Goal: Task Accomplishment & Management: Complete application form

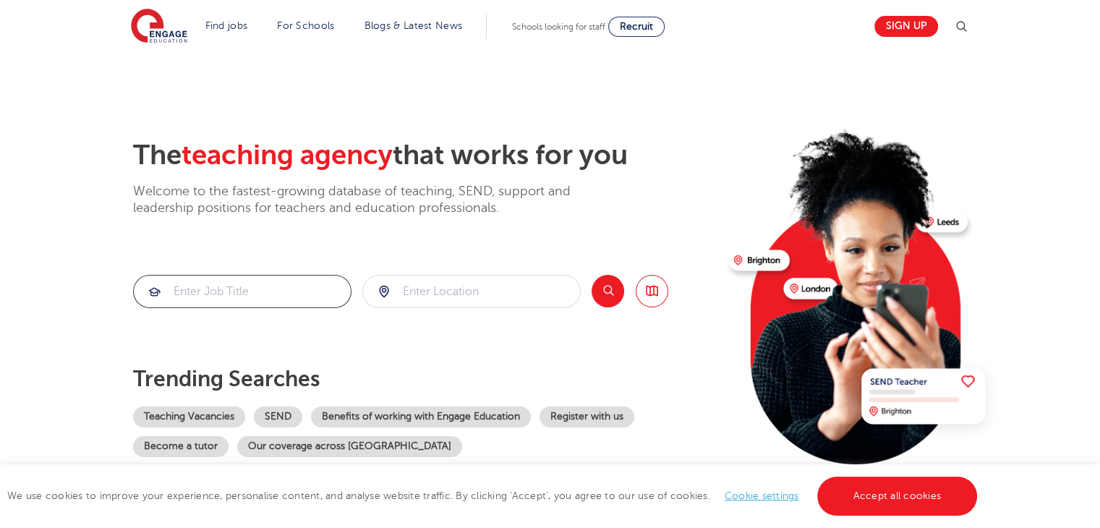
click at [281, 297] on input "search" at bounding box center [242, 292] width 217 height 32
click at [273, 326] on mark "teaching assistant" at bounding box center [231, 333] width 95 height 17
type input "121 teaching assistant"
click at [471, 290] on input "search" at bounding box center [471, 292] width 217 height 32
click button "Submit" at bounding box center [0, 0] width 0 height 0
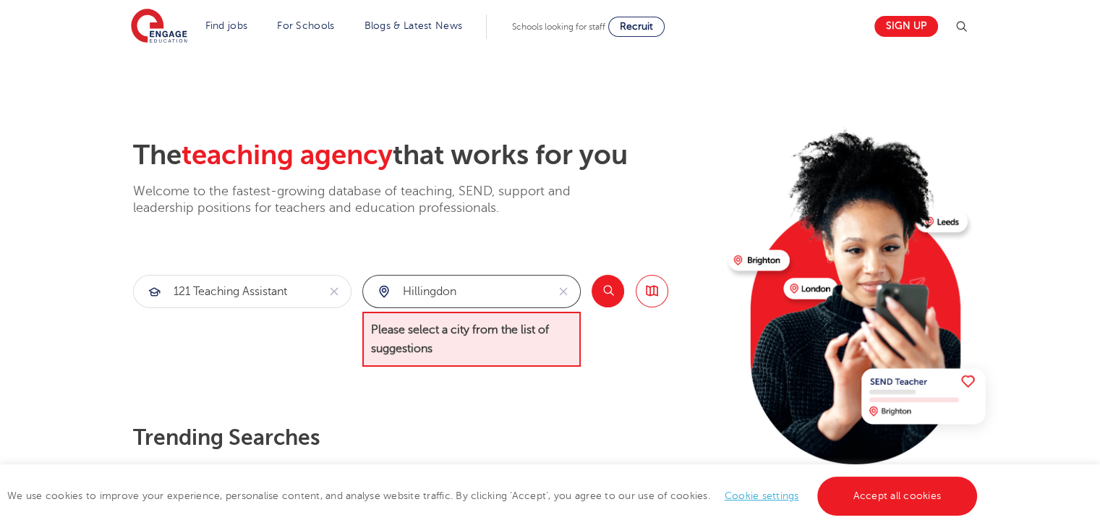
click at [471, 290] on input "hillingdon" at bounding box center [455, 292] width 184 height 32
type input "h"
type input "H"
click at [471, 290] on input "search" at bounding box center [471, 292] width 217 height 32
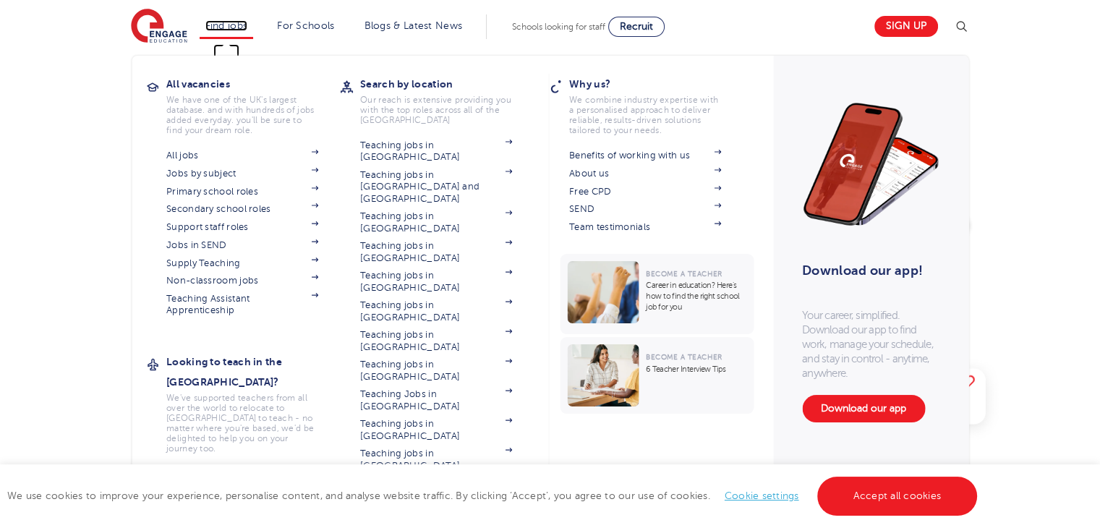
click at [234, 30] on link "Find jobs" at bounding box center [226, 25] width 43 height 11
click at [454, 448] on link "Teaching jobs in [GEOGRAPHIC_DATA]" at bounding box center [436, 460] width 152 height 24
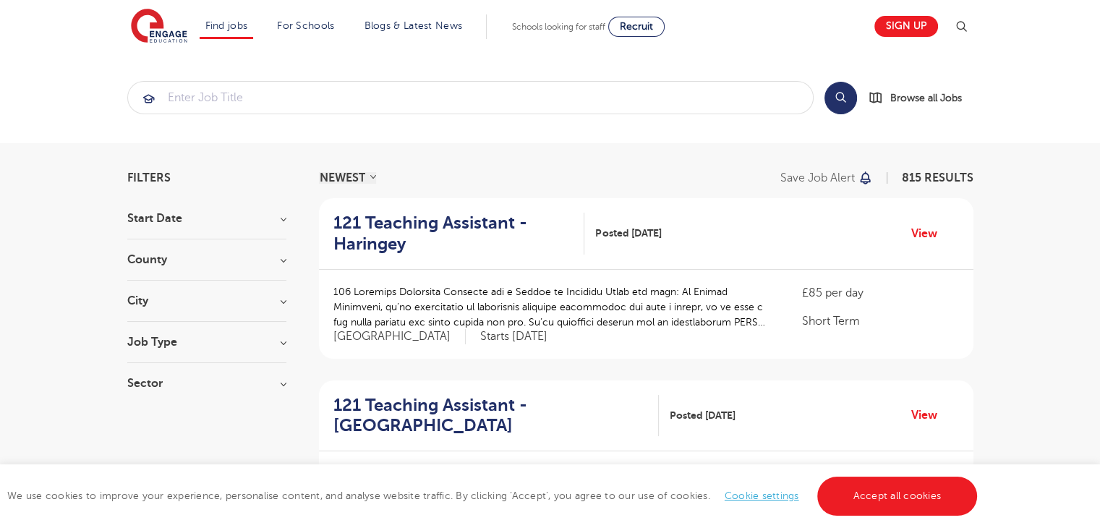
click at [245, 260] on h3 "County" at bounding box center [206, 260] width 159 height 12
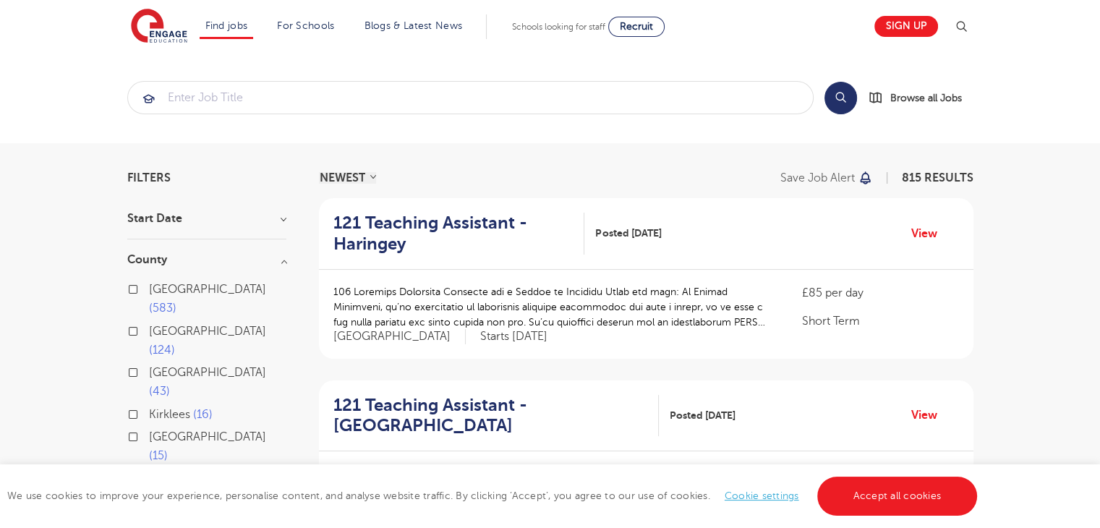
click at [149, 289] on label "London 583" at bounding box center [217, 299] width 137 height 38
click at [149, 289] on input "London 583" at bounding box center [153, 287] width 9 height 9
click at [221, 438] on section "Start Date County London 583 Hertfordshire 124 Leeds 43 Kirklees 16 East Sussex…" at bounding box center [206, 420] width 159 height 414
click at [274, 518] on div "City Hounslow 70 Wandsworth 33 Newham 30 Redbridge 28 Slough 28 Show more" at bounding box center [206, 531] width 159 height 27
click at [284, 518] on h3 "City" at bounding box center [206, 524] width 159 height 12
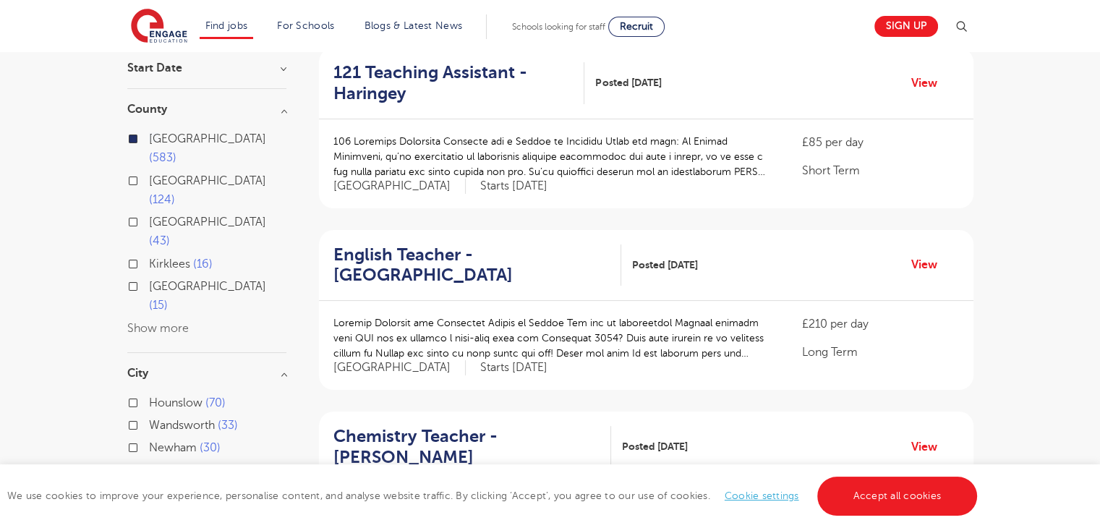
scroll to position [174, 0]
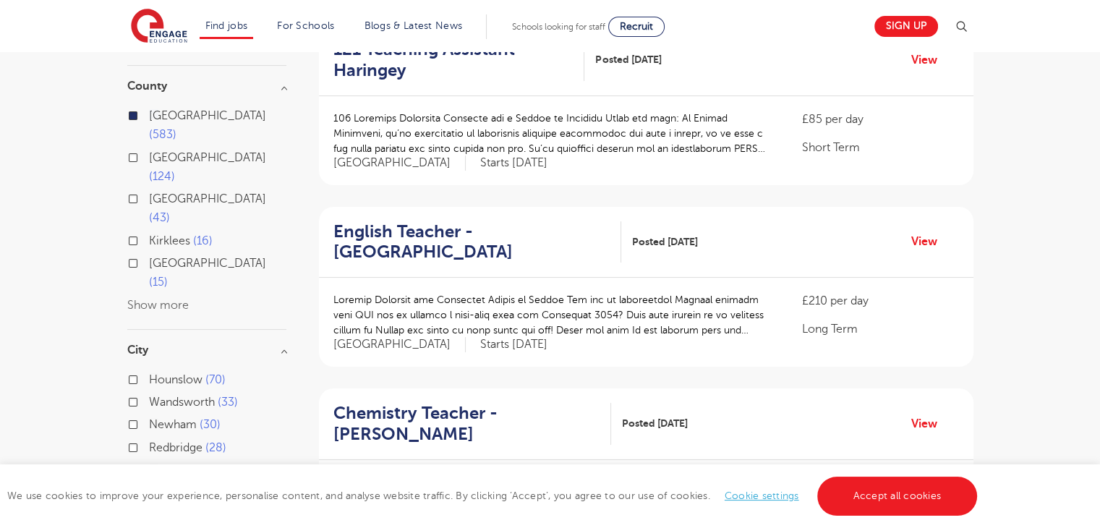
click at [179, 486] on button "Show more" at bounding box center [157, 492] width 61 height 13
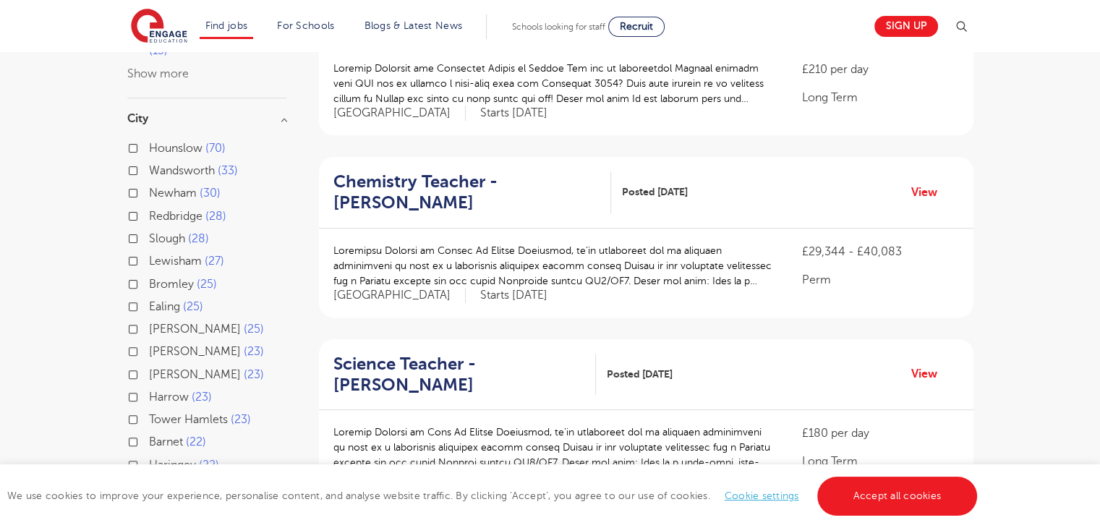
scroll to position [434, 0]
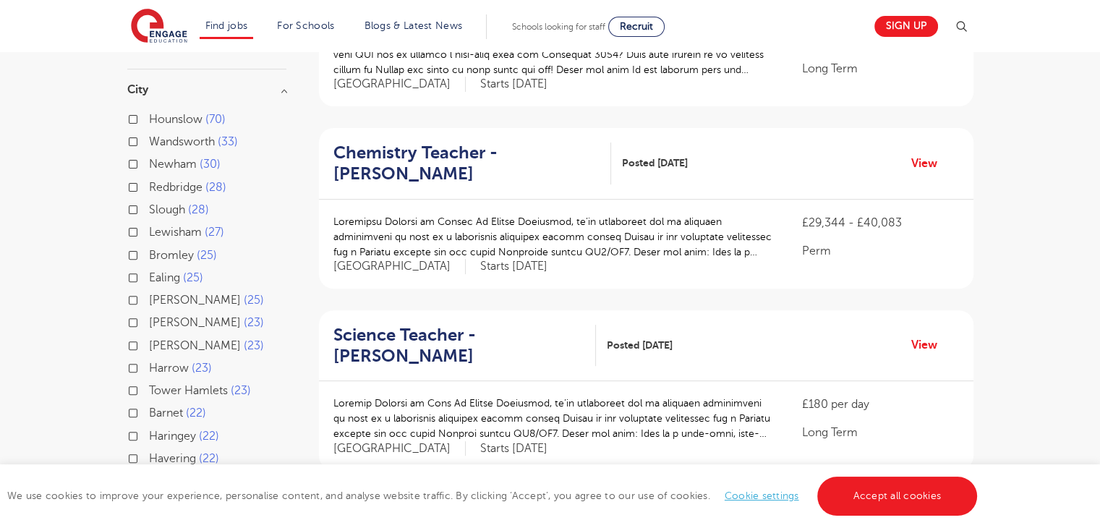
click at [149, 472] on label "Hillingdon 22" at bounding box center [187, 481] width 77 height 19
click at [149, 475] on input "Hillingdon 22" at bounding box center [153, 479] width 9 height 9
checkbox input "true"
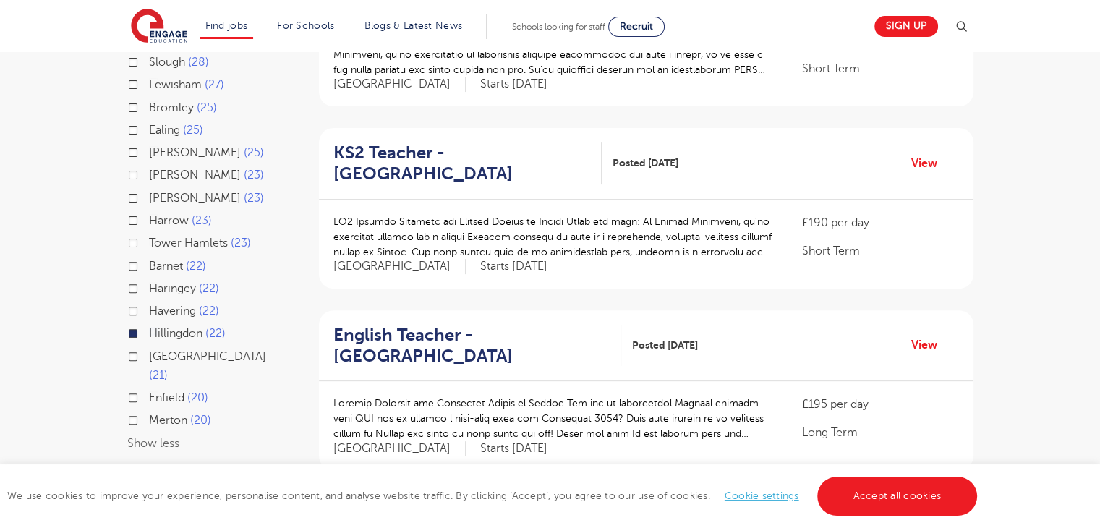
scroll to position [344, 0]
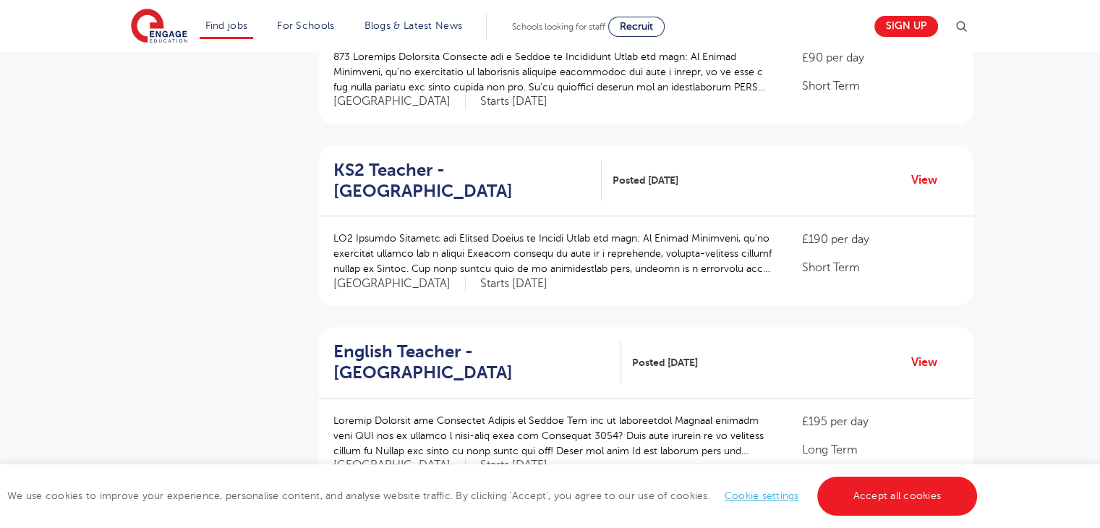
scroll to position [1646, 0]
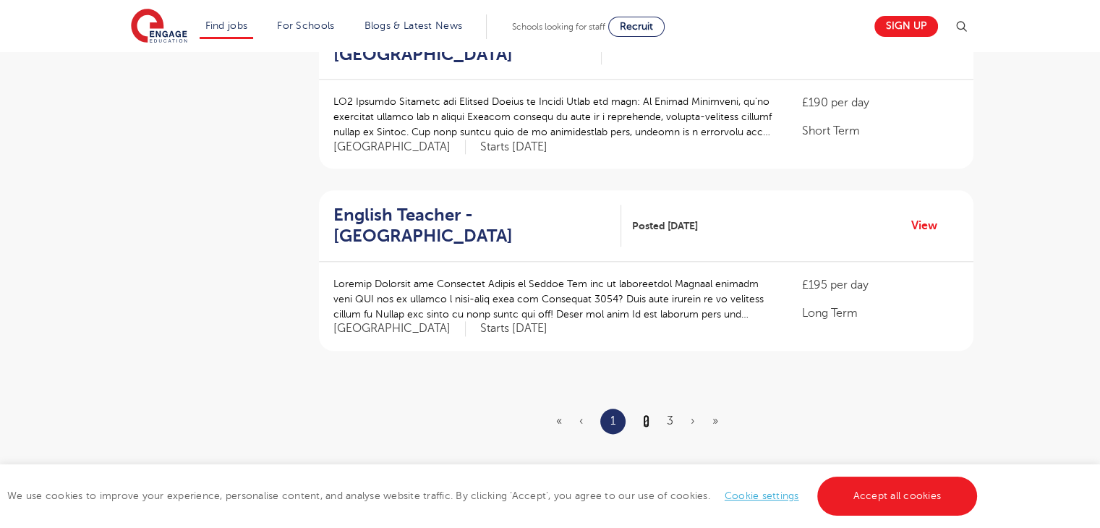
click at [648, 419] on link "2" at bounding box center [646, 420] width 7 height 13
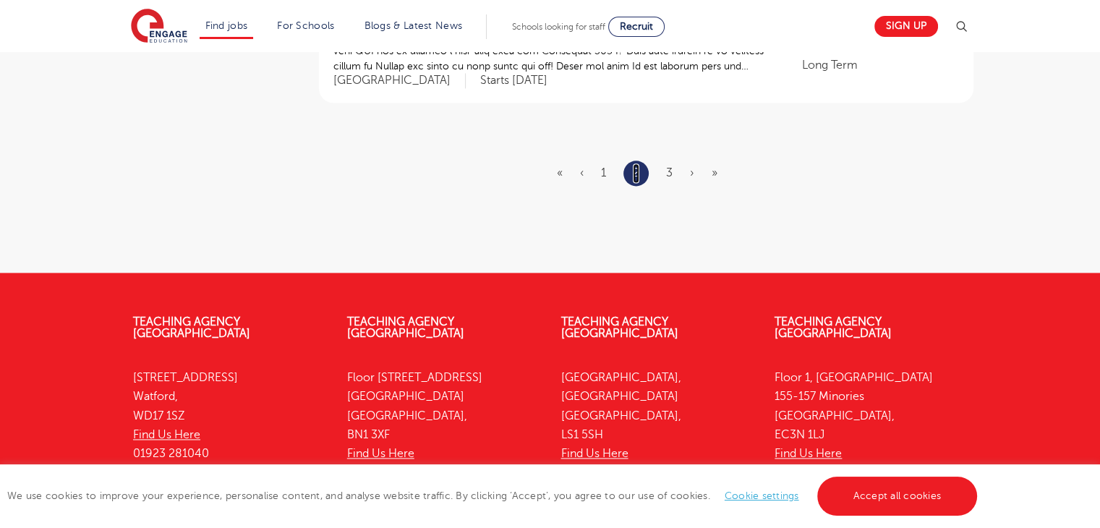
scroll to position [1939, 0]
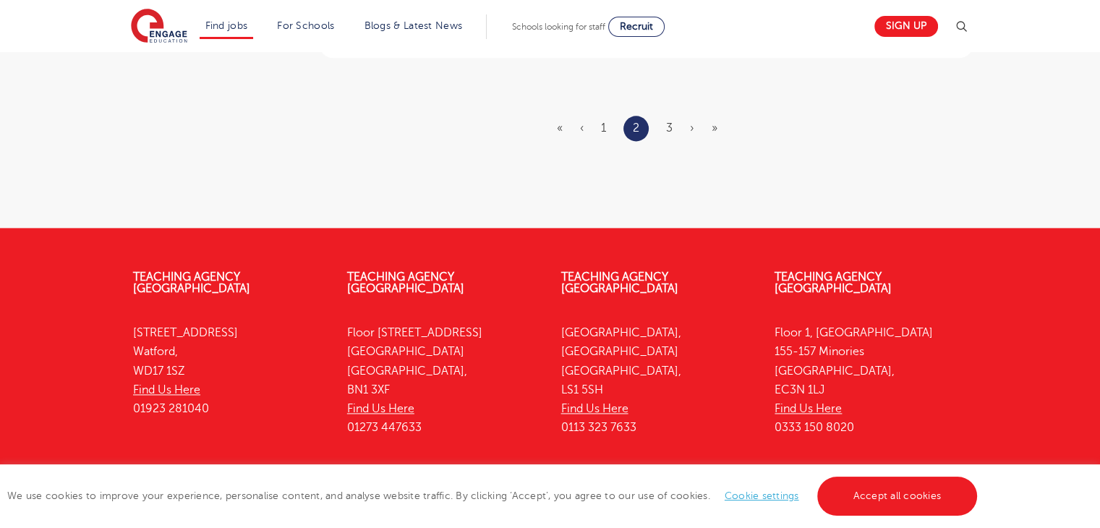
click at [663, 132] on ul "« ‹ 1 2 3 › »" at bounding box center [646, 128] width 178 height 25
click at [666, 130] on link "3" at bounding box center [669, 128] width 7 height 13
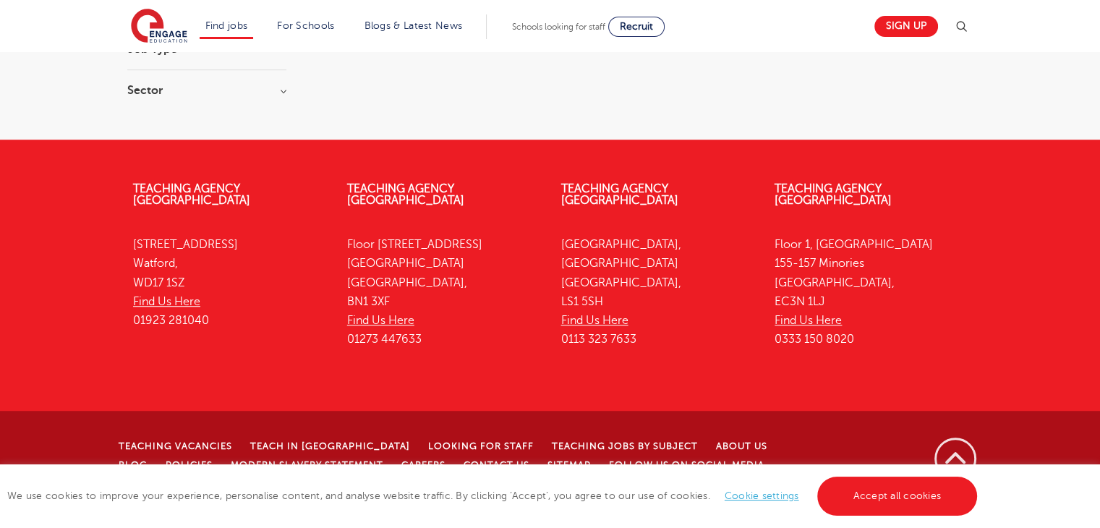
scroll to position [0, 0]
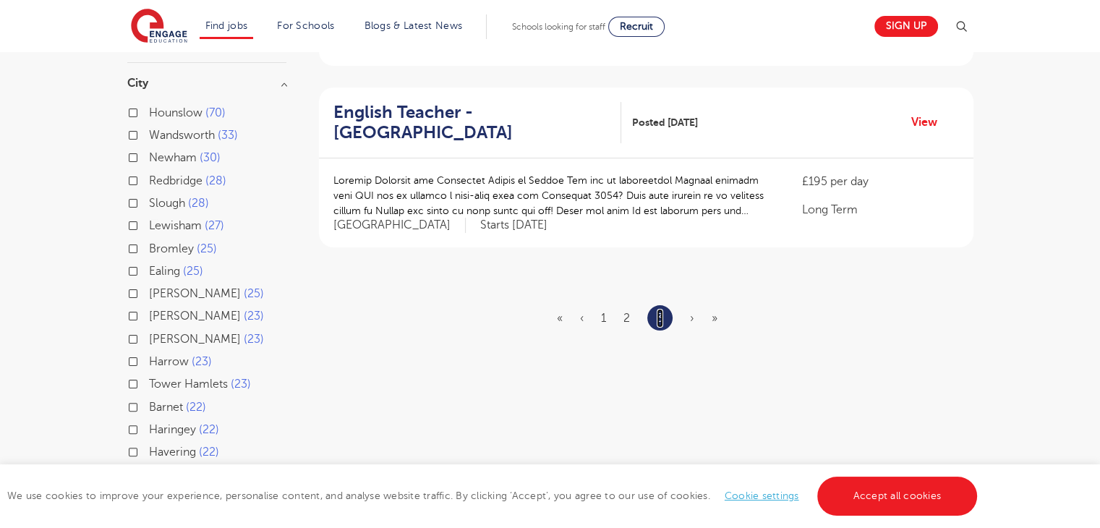
scroll to position [347, 0]
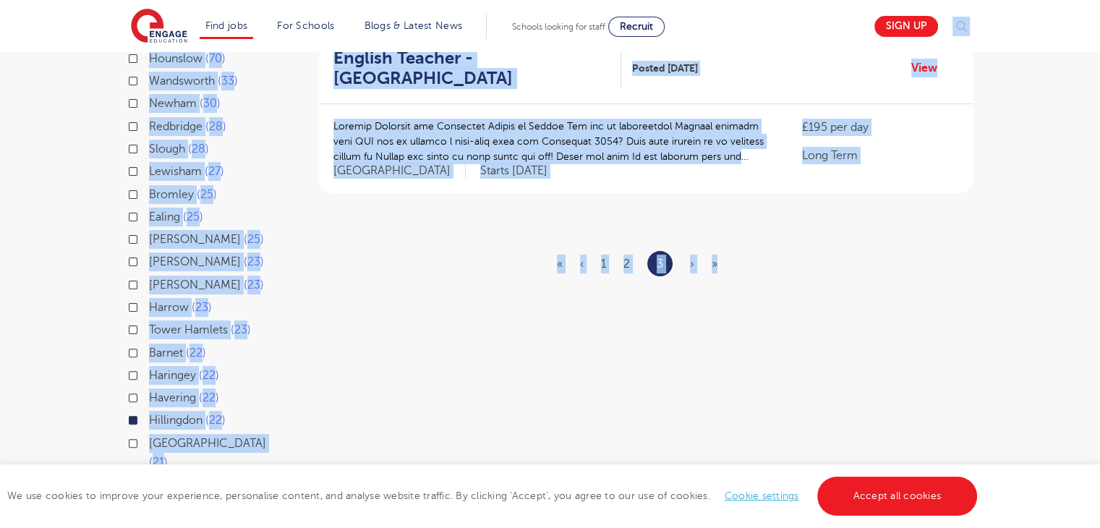
drag, startPoint x: 1099, startPoint y: 195, endPoint x: 1098, endPoint y: 50, distance: 145.4
click at [1098, 50] on body "Find jobs All vacancies We have one of the UK's largest database. and with hund…" at bounding box center [550, 353] width 1100 height 1401
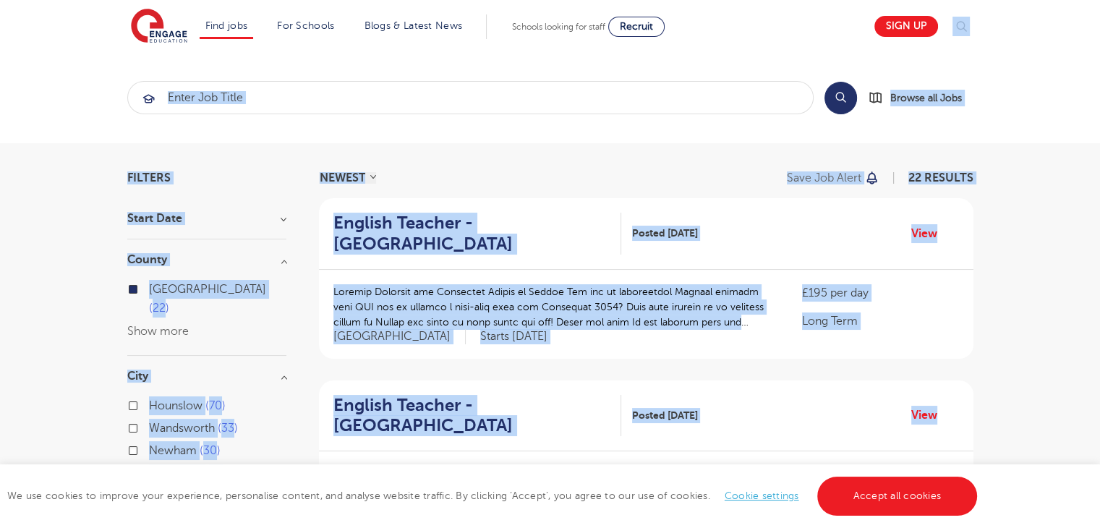
scroll to position [371, 0]
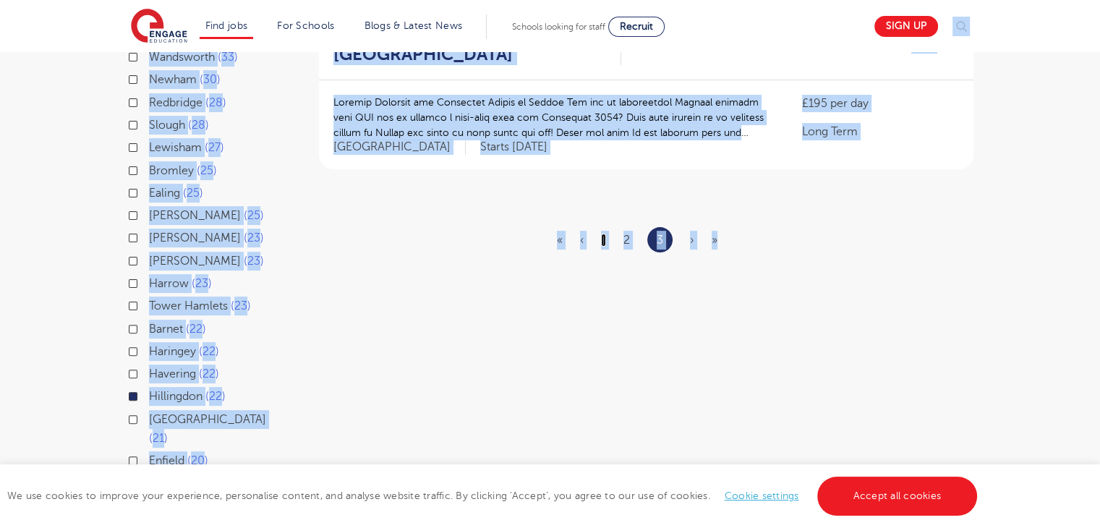
click at [604, 235] on link "1" at bounding box center [603, 240] width 5 height 13
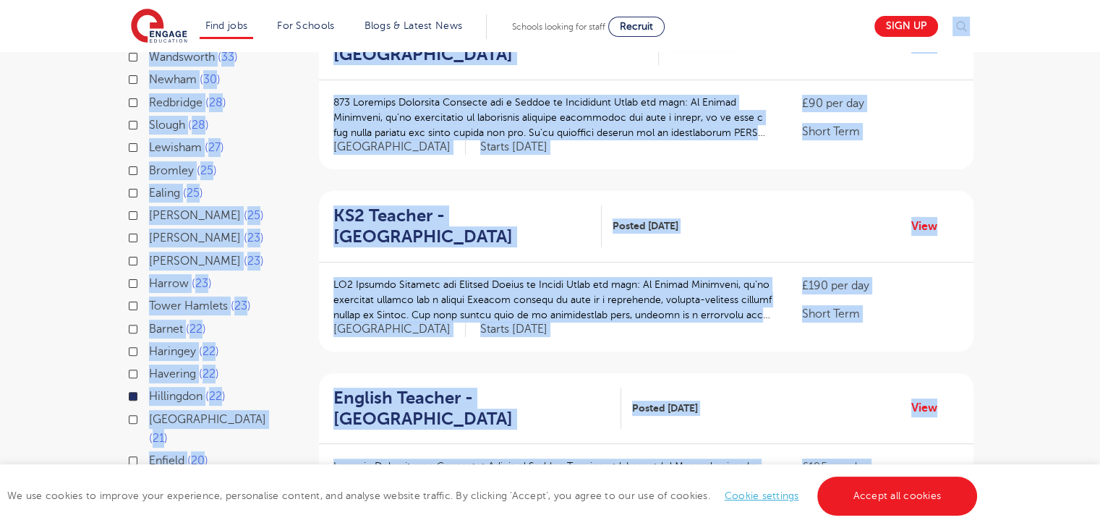
scroll to position [0, 0]
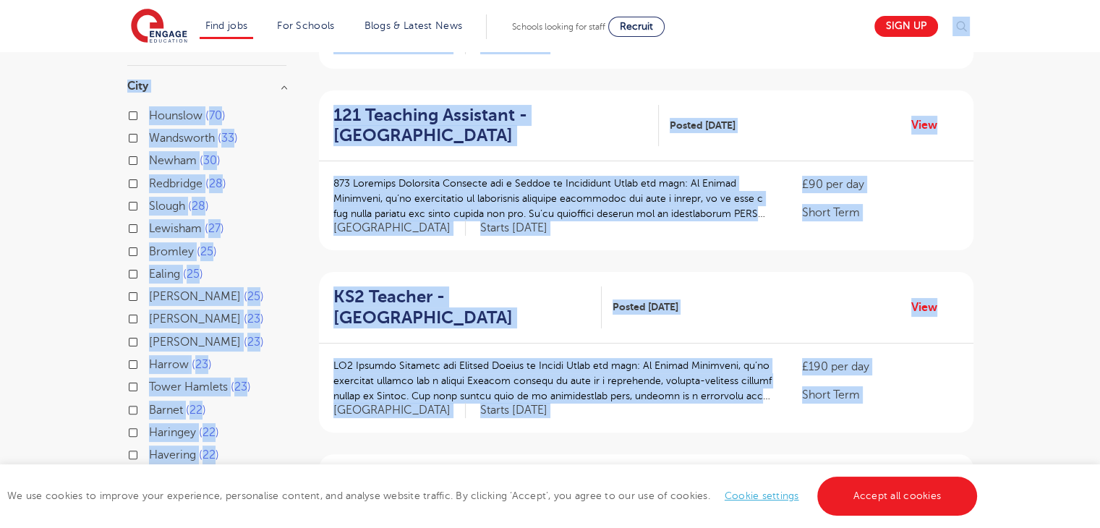
scroll to position [407, 0]
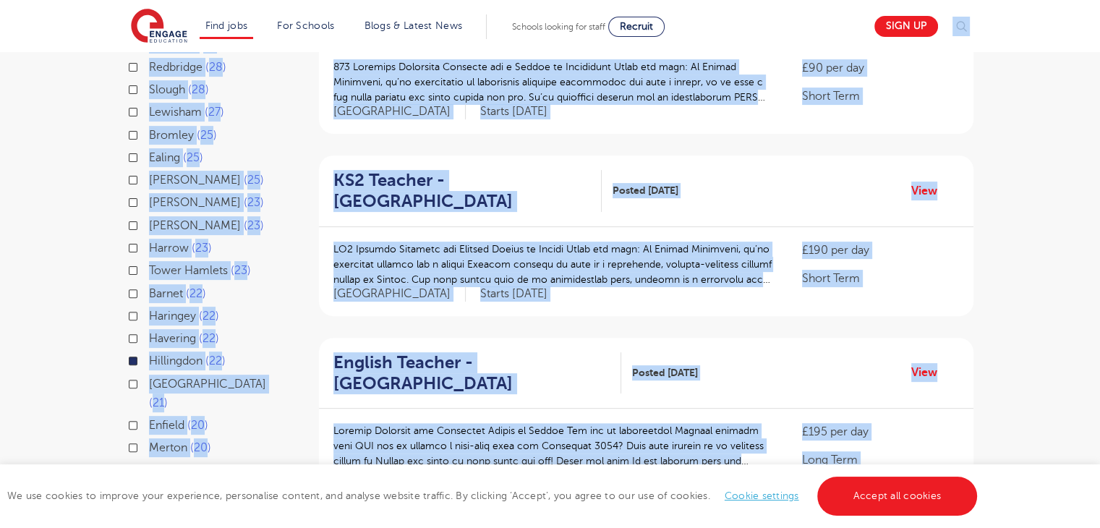
click at [603, 72] on p at bounding box center [553, 82] width 441 height 46
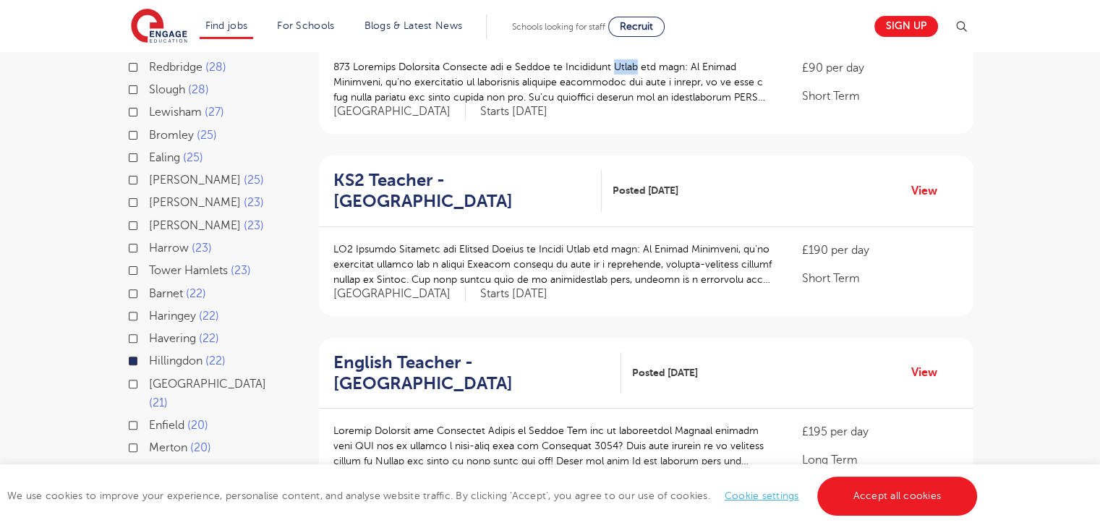
click at [603, 72] on p at bounding box center [553, 82] width 441 height 46
click at [596, 88] on p at bounding box center [553, 82] width 441 height 46
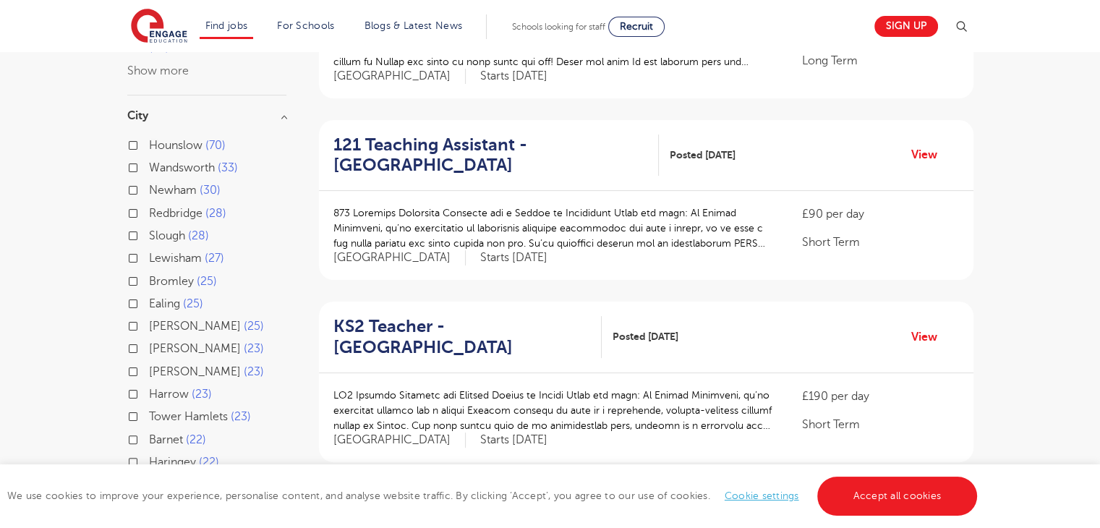
scroll to position [249, 0]
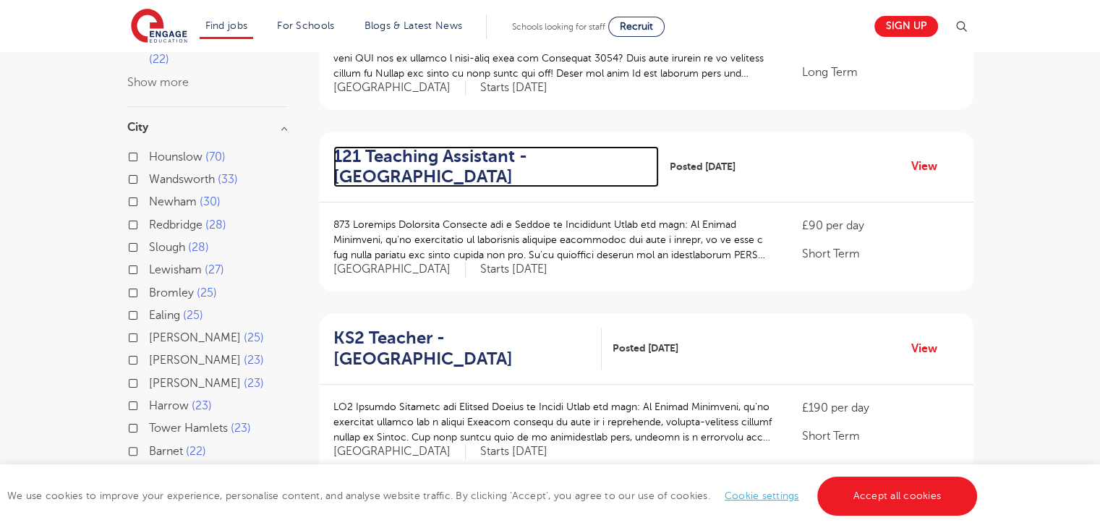
click at [455, 153] on h2 "121 Teaching Assistant - Hillingdon" at bounding box center [490, 167] width 315 height 42
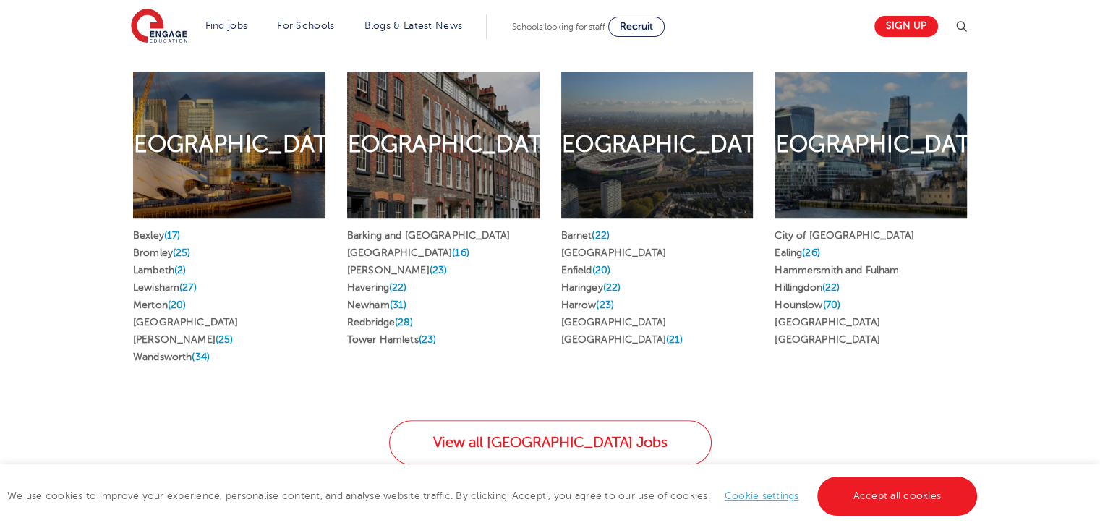
scroll to position [813, 0]
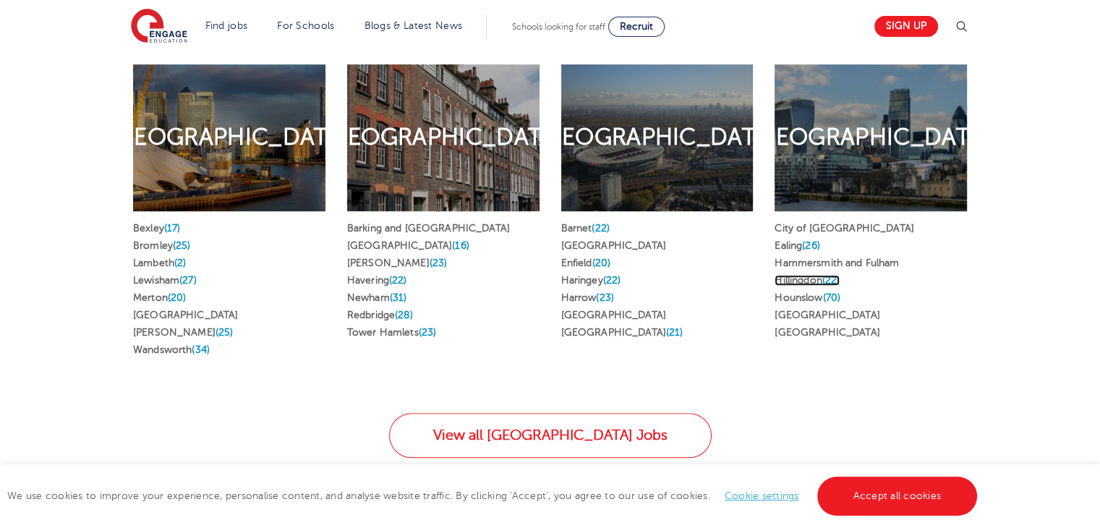
click at [819, 275] on link "Hillingdon (22)" at bounding box center [807, 280] width 65 height 11
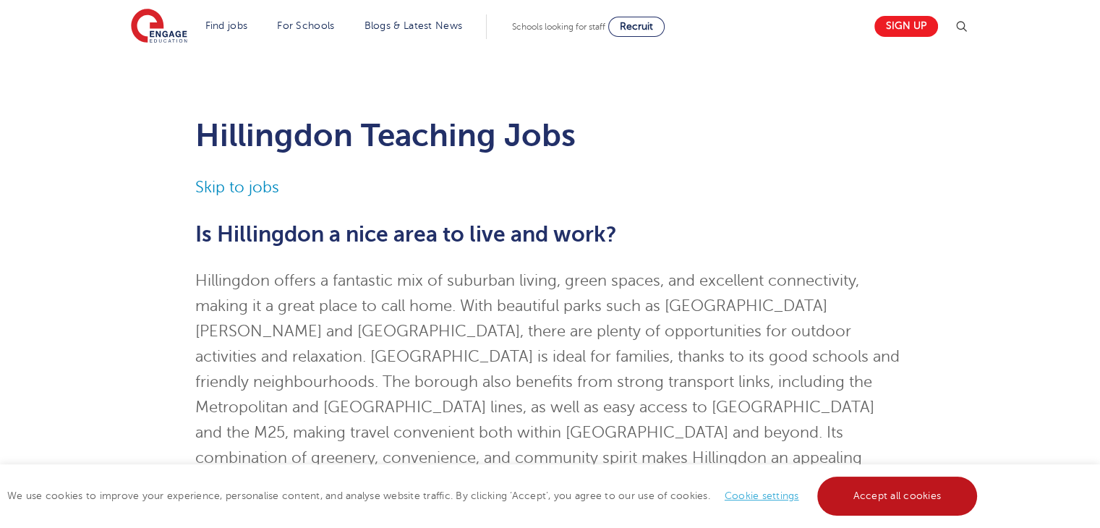
click at [906, 488] on link "Accept all cookies" at bounding box center [897, 496] width 161 height 39
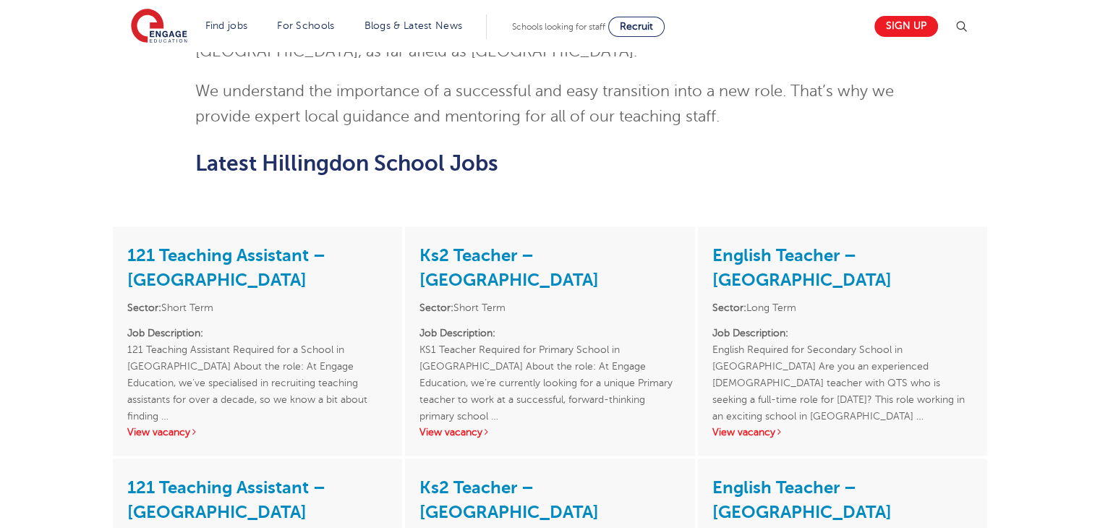
scroll to position [1359, 0]
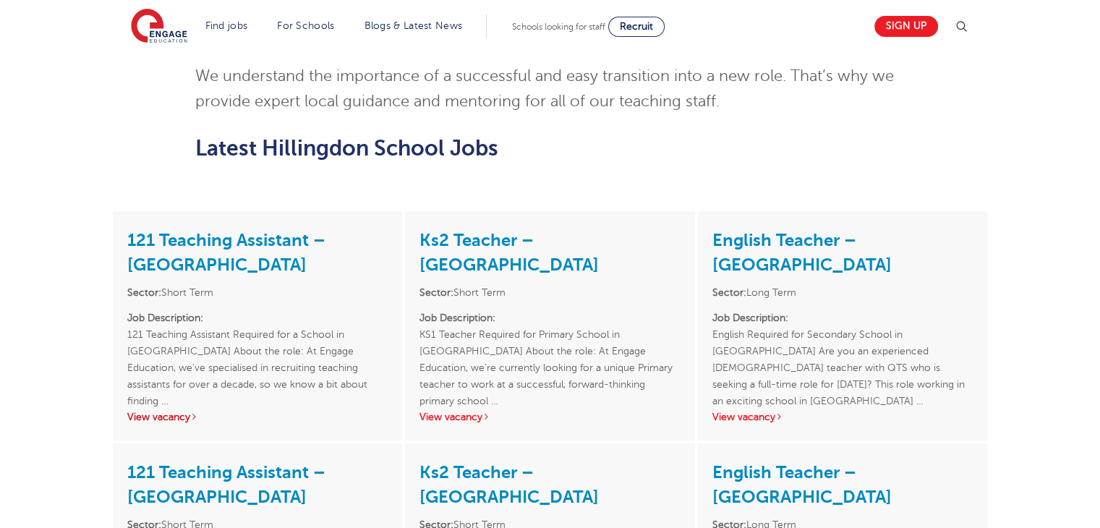
click at [150, 412] on link "View vacancy" at bounding box center [162, 417] width 71 height 11
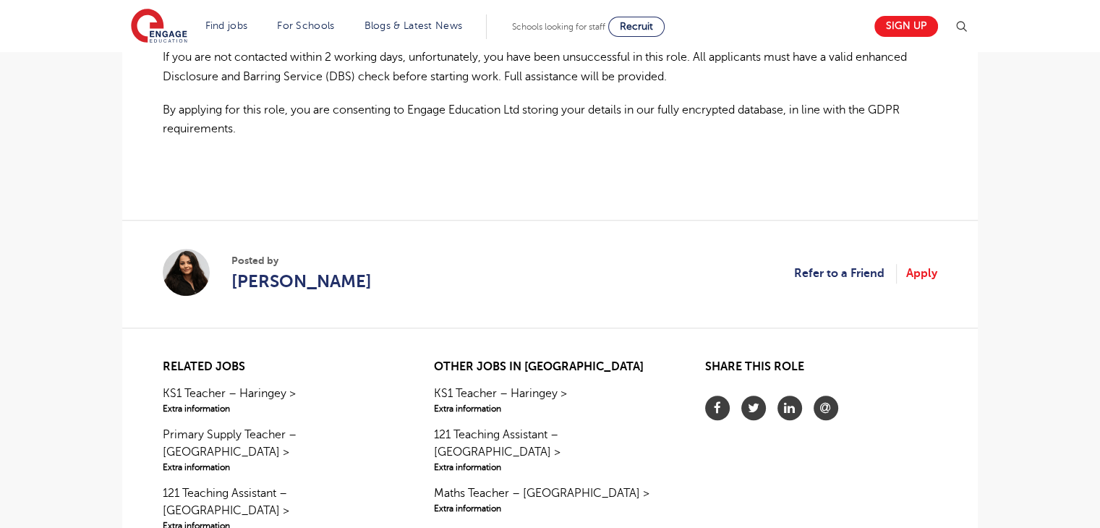
scroll to position [1147, 0]
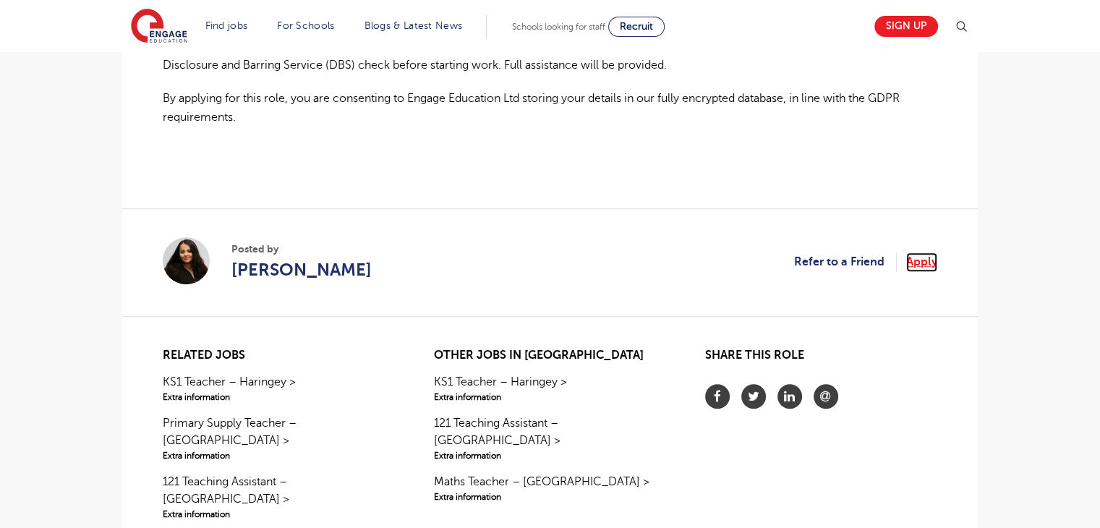
click at [923, 252] on link "Apply" at bounding box center [921, 261] width 31 height 19
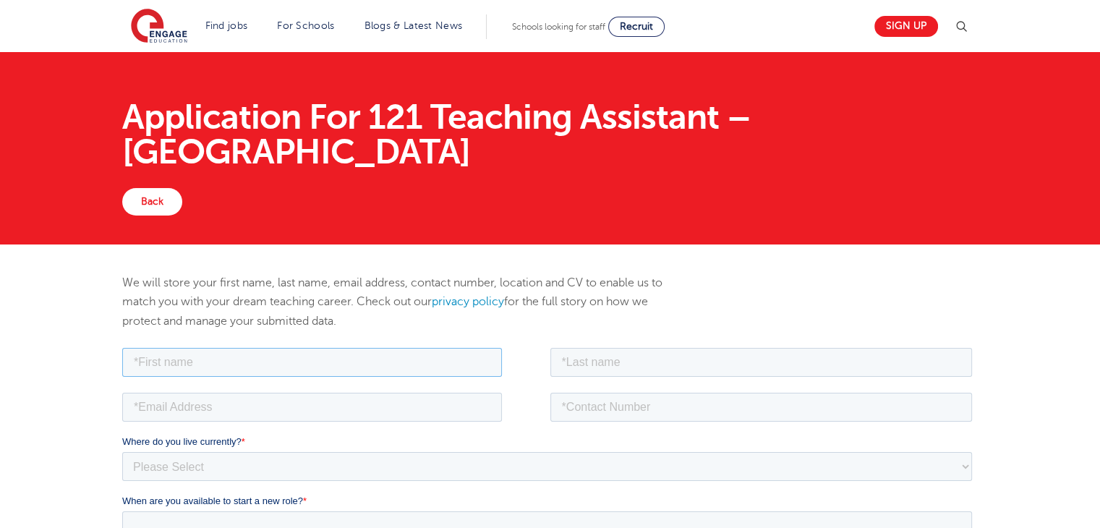
click at [298, 372] on input "text" at bounding box center [312, 361] width 380 height 29
type input "[PERSON_NAME]"
click at [619, 372] on input "text" at bounding box center [761, 361] width 422 height 29
type input "Barud"
click at [614, 406] on input "tel" at bounding box center [761, 406] width 422 height 29
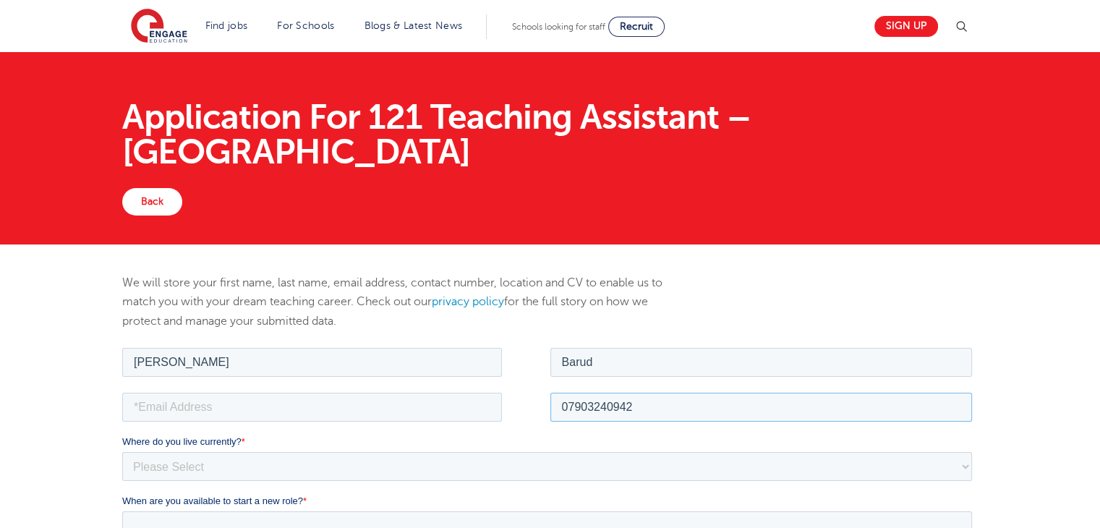
type input "07903240942"
click at [446, 404] on input "email" at bounding box center [312, 406] width 380 height 29
type input "[EMAIL_ADDRESS][DOMAIN_NAME]"
click at [283, 468] on select "Please Select [GEOGRAPHIC_DATA] [GEOGRAPHIC_DATA] [GEOGRAPHIC_DATA] [GEOGRAPHIC…" at bounding box center [547, 465] width 850 height 29
select select "UK"
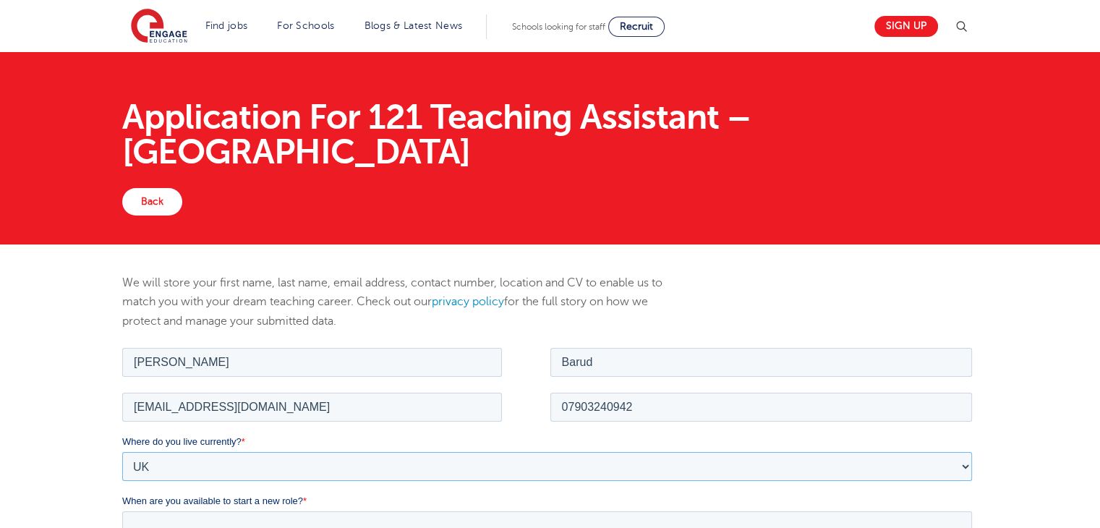
click at [122, 451] on select "Please Select [GEOGRAPHIC_DATA] [GEOGRAPHIC_DATA] [GEOGRAPHIC_DATA] [GEOGRAPHIC…" at bounding box center [547, 465] width 850 height 29
click at [246, 525] on select "Please Select Overseas [GEOGRAPHIC_DATA] [GEOGRAPHIC_DATA] [GEOGRAPHIC_DATA] [G…" at bounding box center [547, 525] width 850 height 29
select select "London"
click at [122, 511] on select "Please Select Overseas Barnsley Bedfordshire Berkshire Bournemouth Bracknell Fo…" at bounding box center [547, 525] width 850 height 29
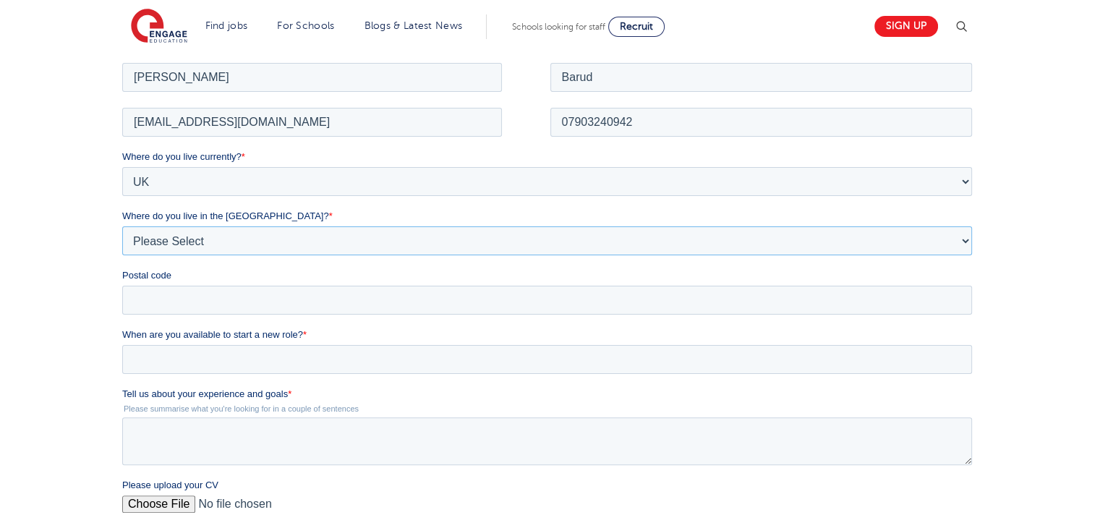
scroll to position [292, 0]
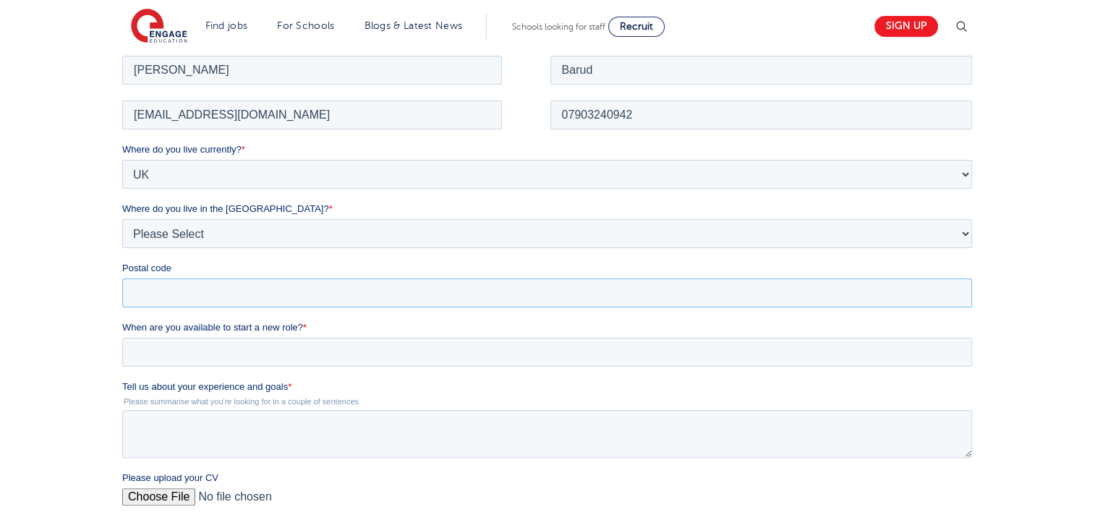
click at [446, 285] on input "Postal code" at bounding box center [547, 292] width 850 height 29
type input "HA4 6LZ"
click at [367, 339] on input "When are you available to start a new role? *" at bounding box center [547, 351] width 850 height 29
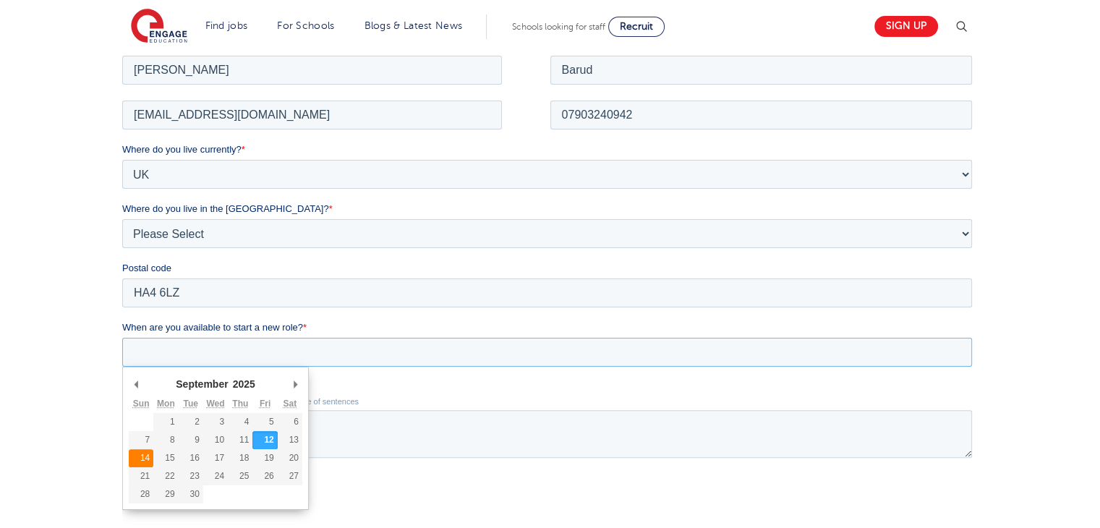
type div "2025-09-14"
type input "2025/09/14"
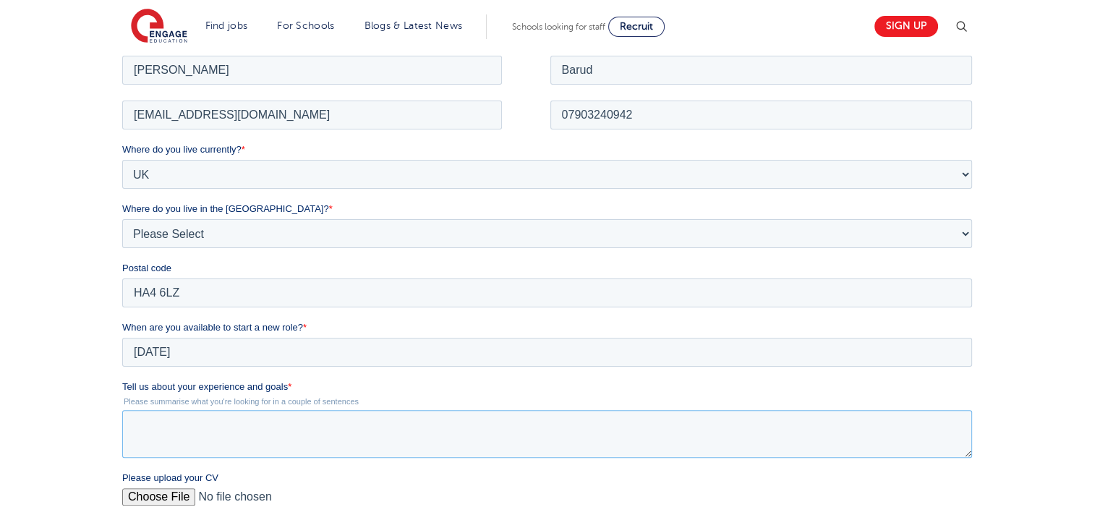
click at [211, 432] on textarea "Tell us about your experience and goals *" at bounding box center [547, 433] width 850 height 48
paste textarea "Drawing on my background as a carer, where I supported children with additional…"
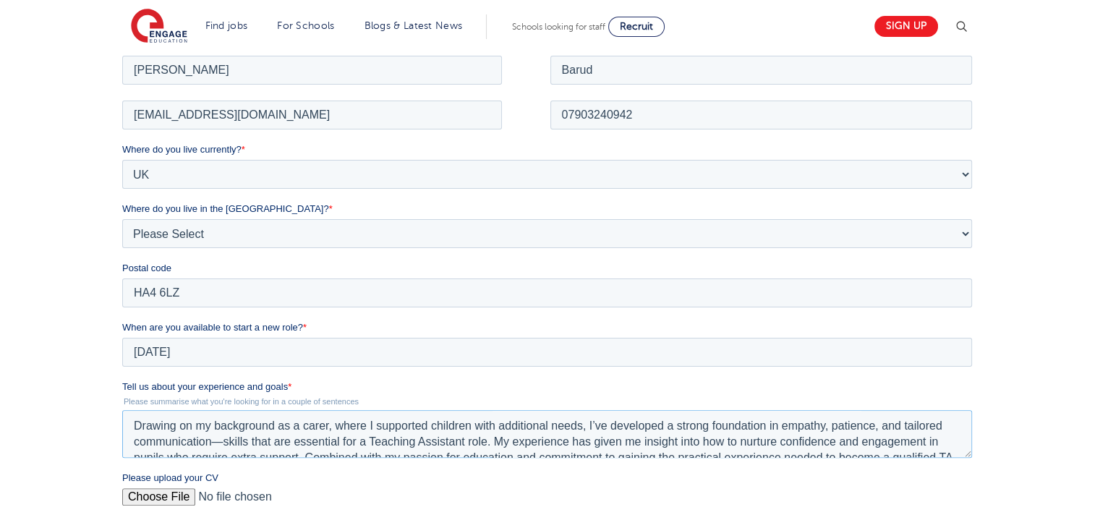
scroll to position [23, 0]
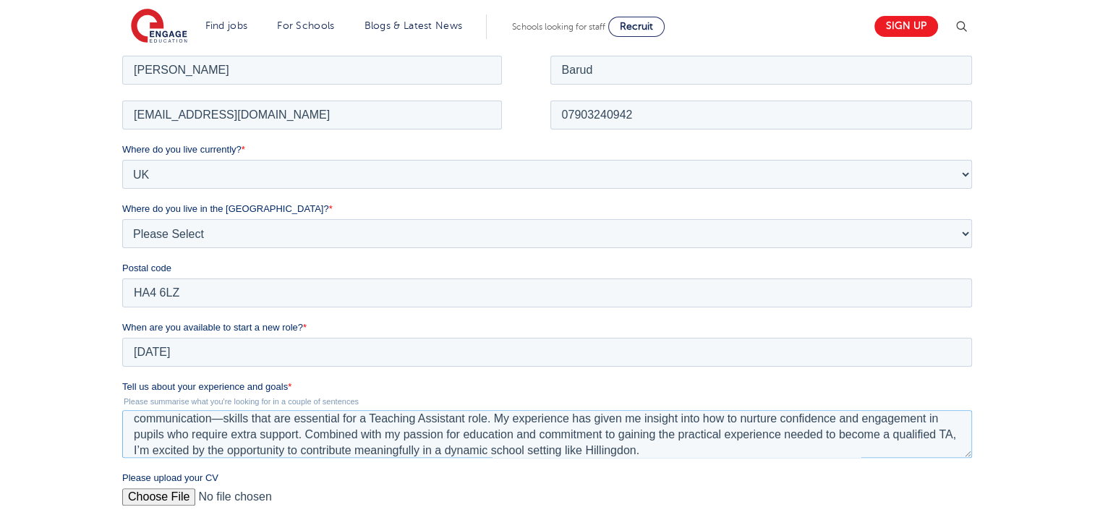
drag, startPoint x: 633, startPoint y: 446, endPoint x: 616, endPoint y: 450, distance: 17.9
click at [616, 450] on textarea "Drawing on my background as a carer, where I supported children with additional…" at bounding box center [547, 433] width 850 height 48
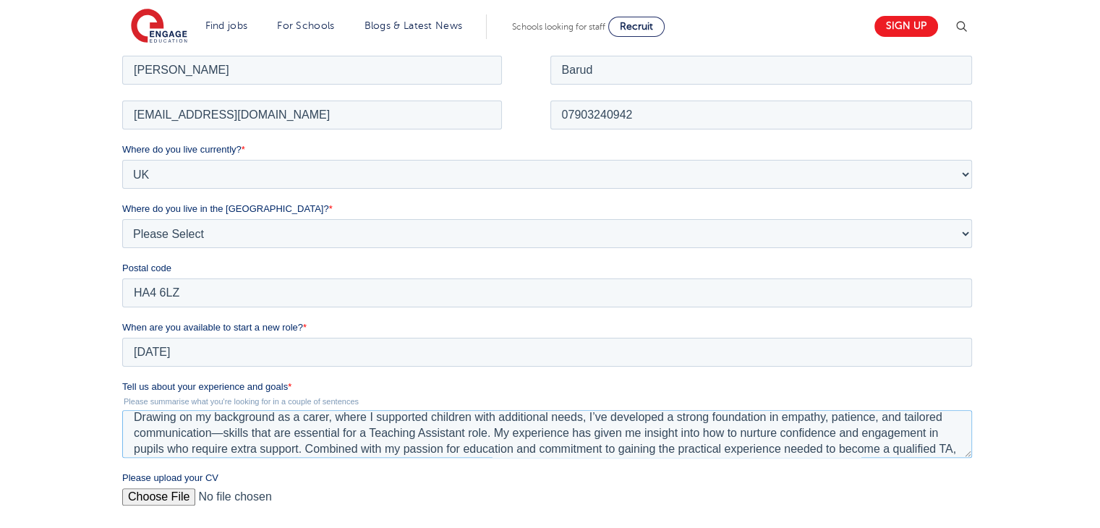
click at [370, 414] on textarea "Drawing on my background as a carer, where I supported children with additional…" at bounding box center [547, 433] width 850 height 48
click at [551, 415] on textarea "Drawing on my background as a carer, I supported children with additional needs…" at bounding box center [547, 433] width 850 height 48
click at [493, 433] on textarea "Drawing on my background as a carer, I supported children with additional needs…" at bounding box center [547, 433] width 850 height 48
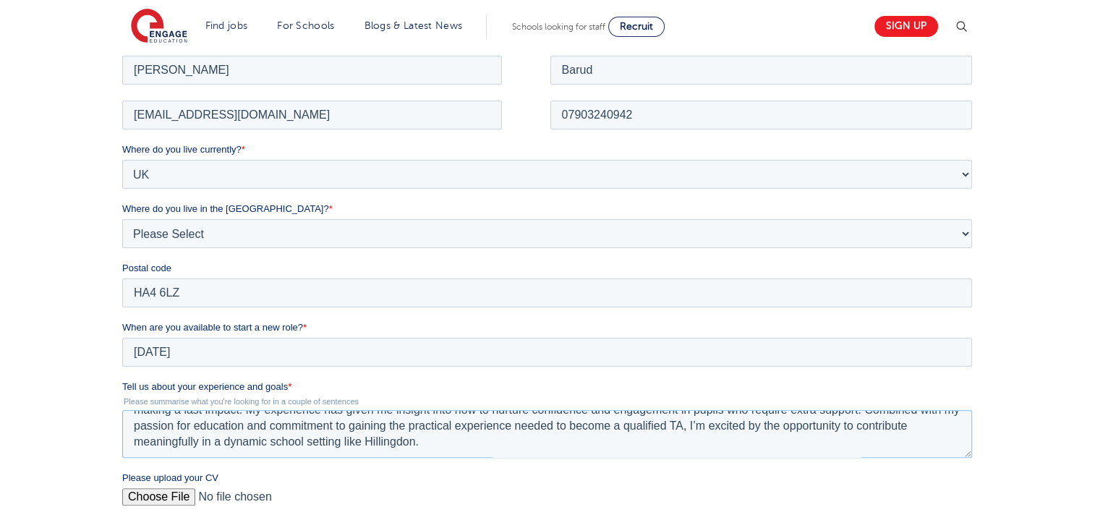
drag, startPoint x: 948, startPoint y: 448, endPoint x: 447, endPoint y: 456, distance: 500.6
click at [447, 456] on textarea "Drawing on my background as a carer, I supported children with additional needs…" at bounding box center [547, 433] width 850 height 48
click at [452, 449] on textarea "Drawing on my background as a carer, I supported children with additional needs…" at bounding box center [547, 433] width 850 height 48
drag, startPoint x: 451, startPoint y: 449, endPoint x: 258, endPoint y: 422, distance: 195.1
click at [258, 422] on textarea "Drawing on my background as a carer, I supported children with additional needs…" at bounding box center [547, 433] width 850 height 48
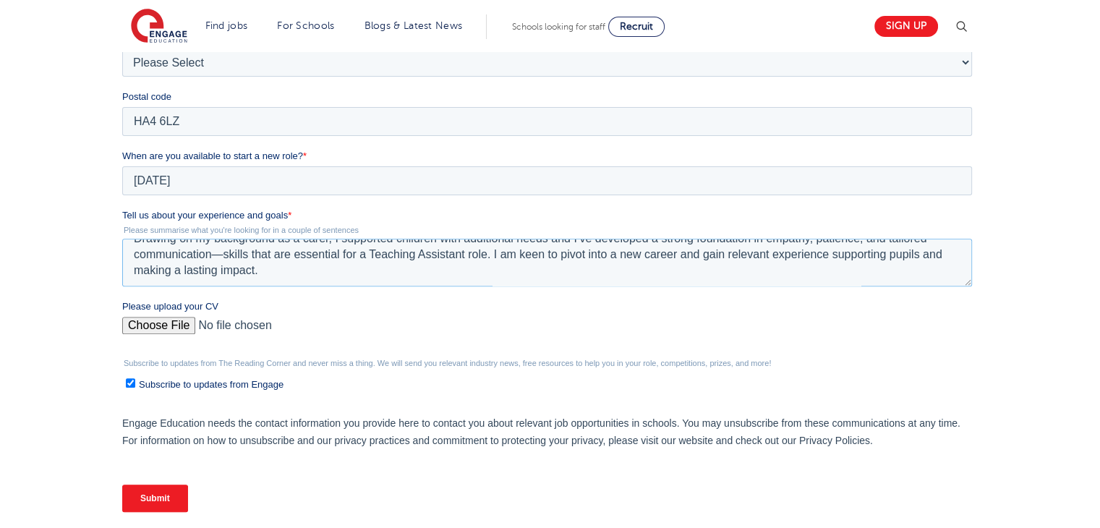
scroll to position [470, 0]
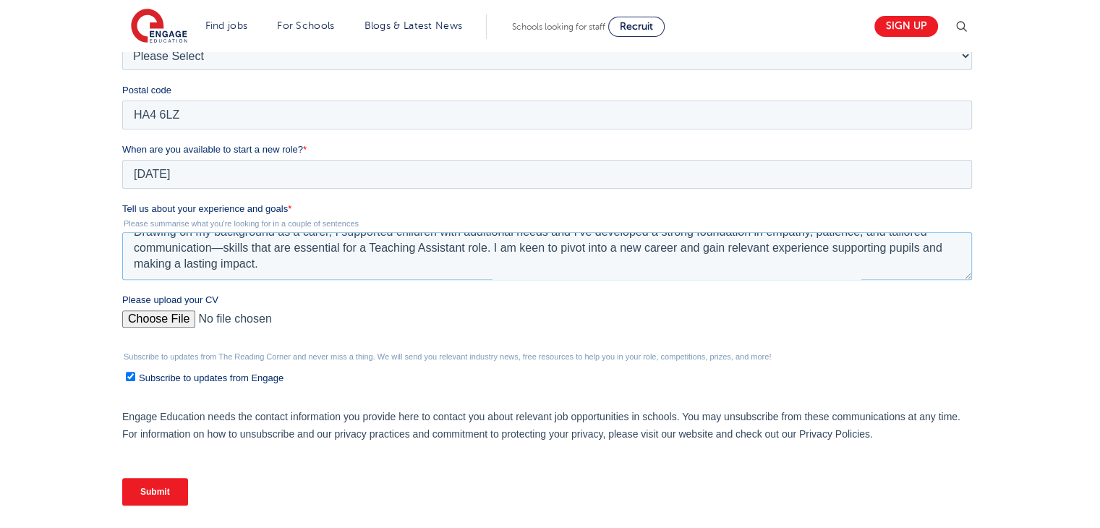
type textarea "Drawing on my background as a carer, I supported children with additional needs…"
click at [171, 310] on input "Please upload your CV" at bounding box center [547, 324] width 850 height 29
type input "C:\fakepath\Engage education cv.pdf"
click at [132, 373] on input "Subscribe to updates from Engage" at bounding box center [130, 376] width 9 height 9
checkbox input "false"
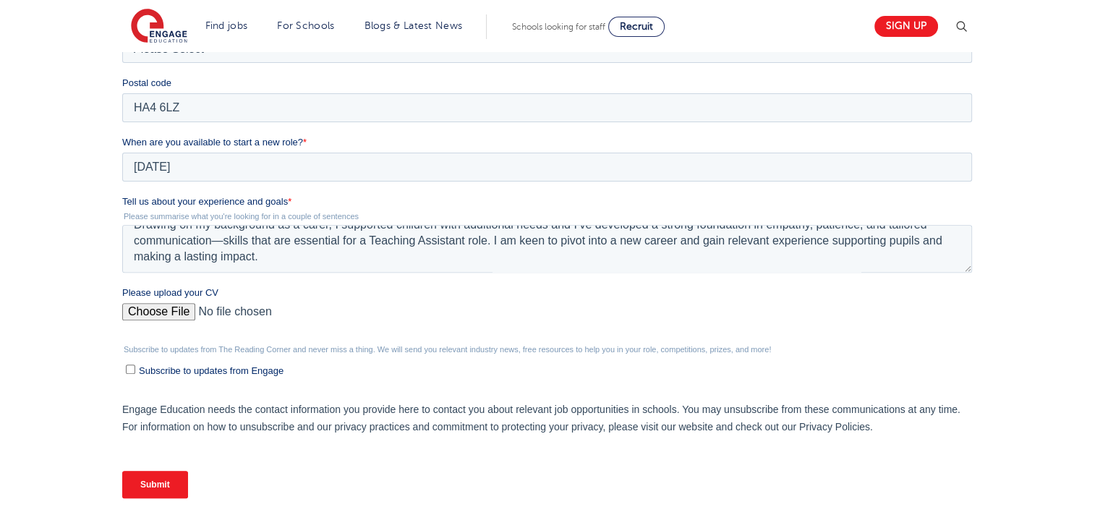
scroll to position [479, 0]
click at [955, 241] on textarea "Drawing on my background as a carer, I supported children with additional needs…" at bounding box center [547, 248] width 850 height 48
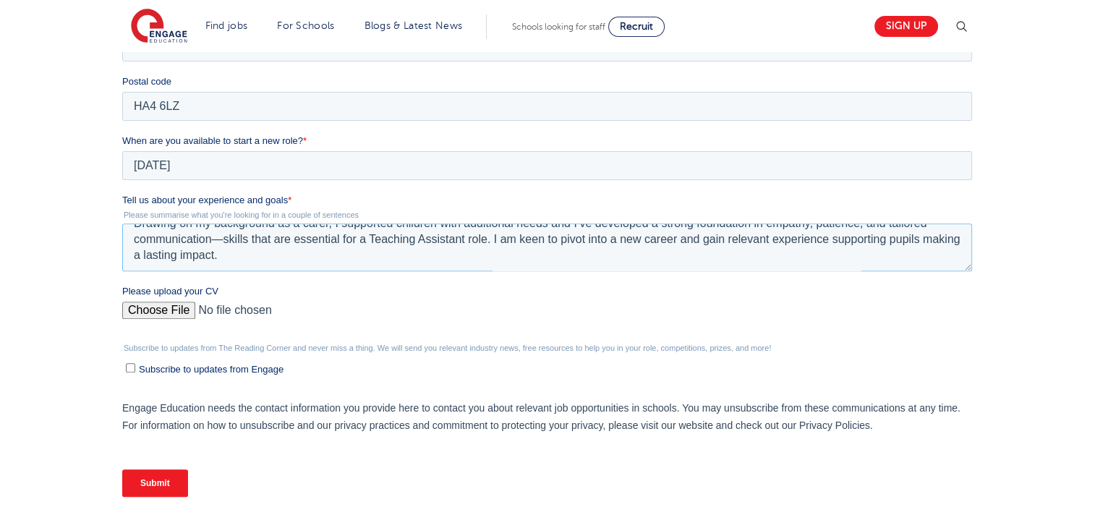
type textarea "Drawing on my background as a carer, I supported children with additional needs…"
click at [132, 477] on input "Submit" at bounding box center [155, 482] width 66 height 27
click at [151, 481] on input "Submit" at bounding box center [155, 482] width 66 height 27
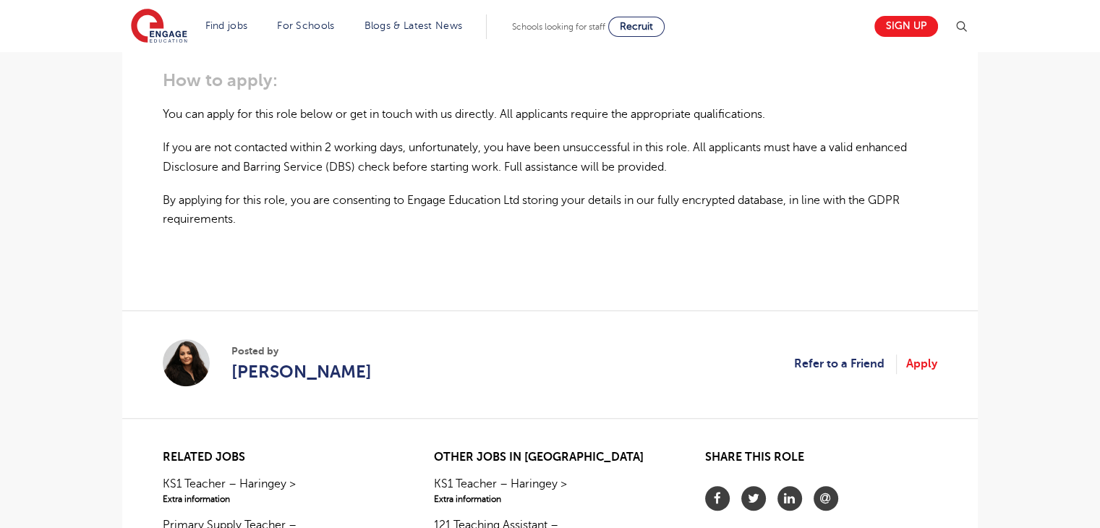
scroll to position [1064, 0]
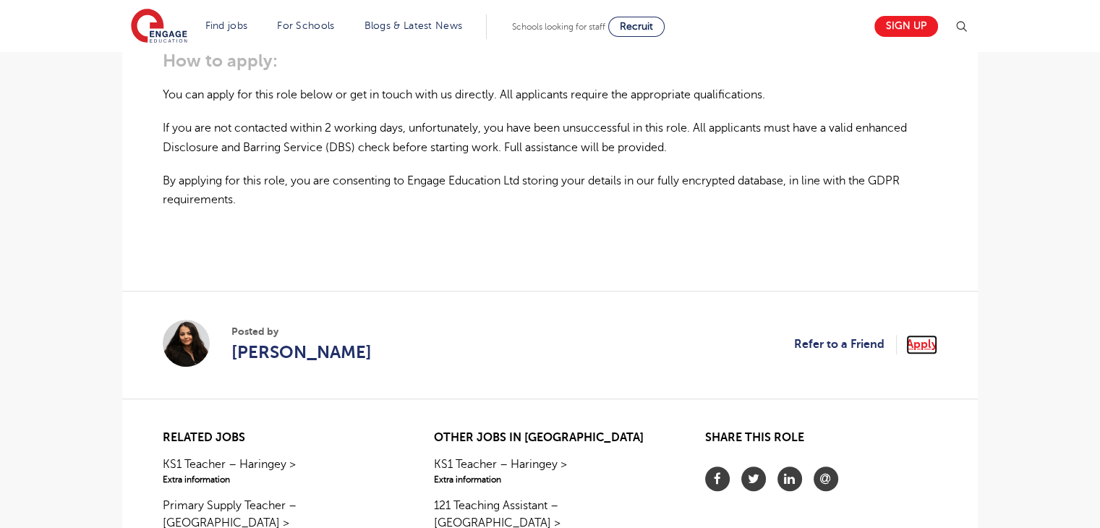
click at [919, 335] on link "Apply" at bounding box center [921, 344] width 31 height 19
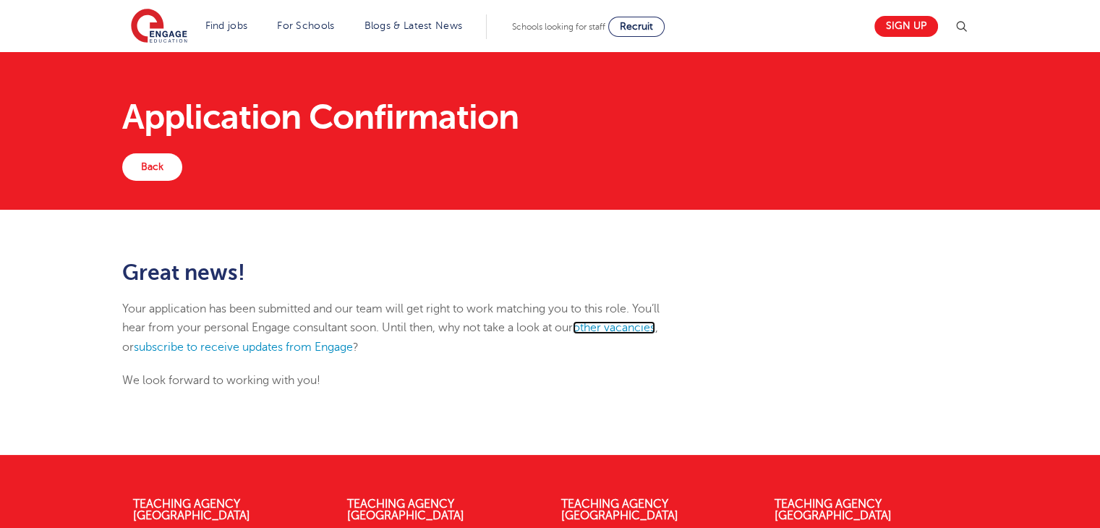
click at [642, 328] on link "other vacancies" at bounding box center [614, 327] width 82 height 13
